Goal: Go to known website: Access a specific website the user already knows

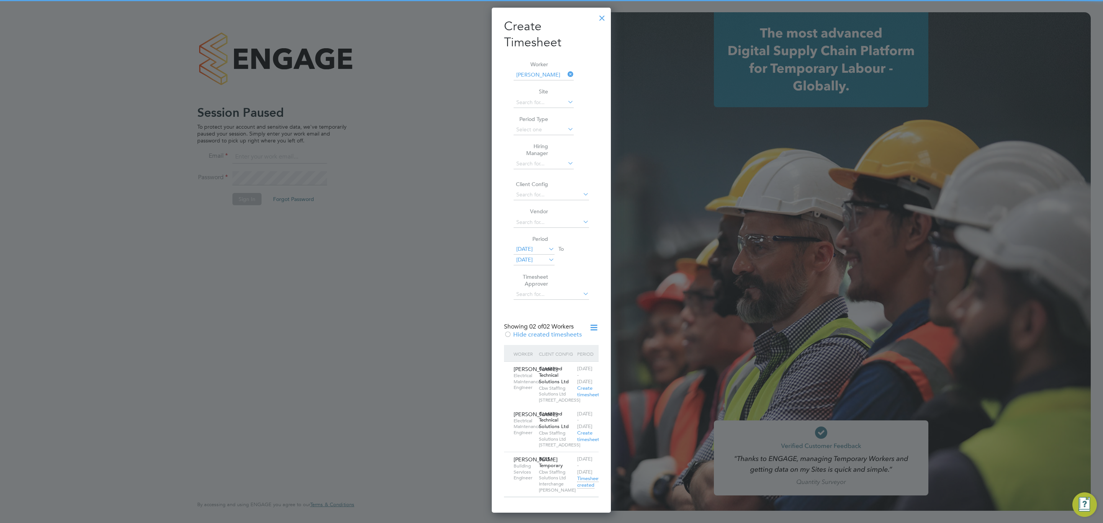
scroll to position [526, 120]
